Goal: Check status: Check status

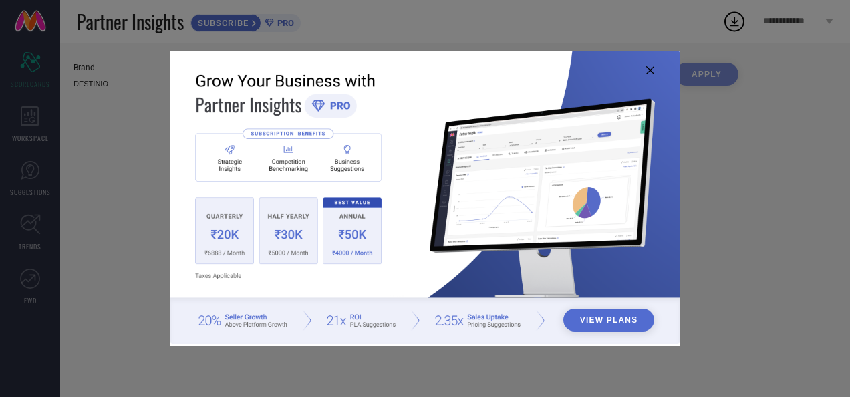
type input "All"
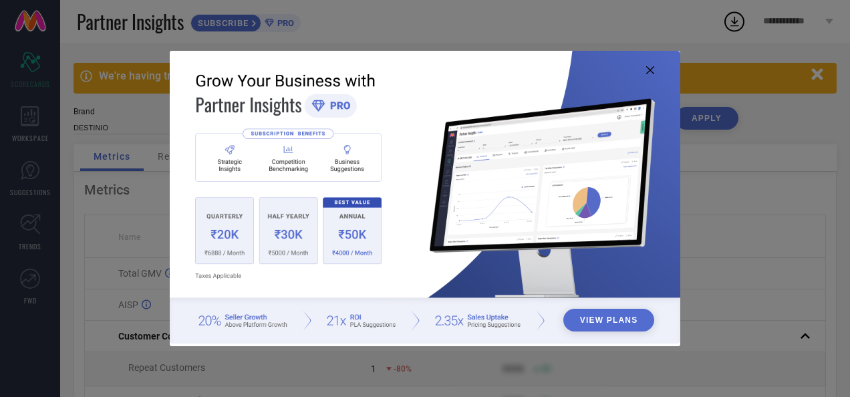
click at [649, 68] on icon at bounding box center [650, 70] width 8 height 8
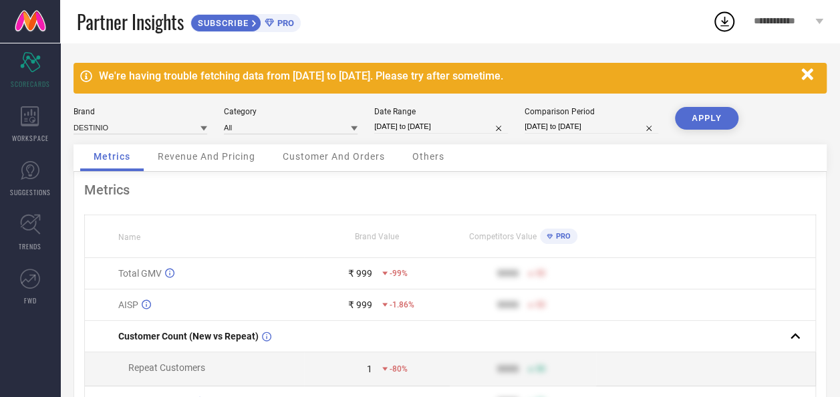
click at [414, 128] on input "26-08-2025 to 26-08-2025" at bounding box center [441, 127] width 134 height 14
select select "7"
select select "2025"
select select "8"
select select "2025"
